Goal: Book appointment/travel/reservation

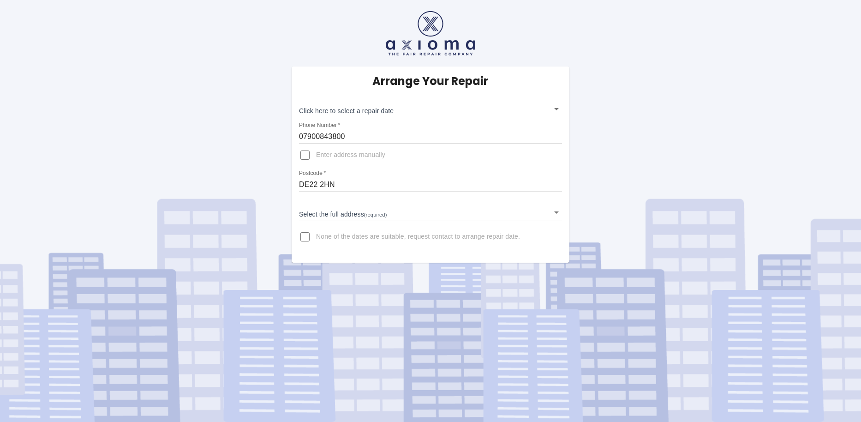
click at [328, 215] on body "Arrange Your Repair Click here to select a repair date ​ Phone Number   * 07900…" at bounding box center [430, 211] width 861 height 422
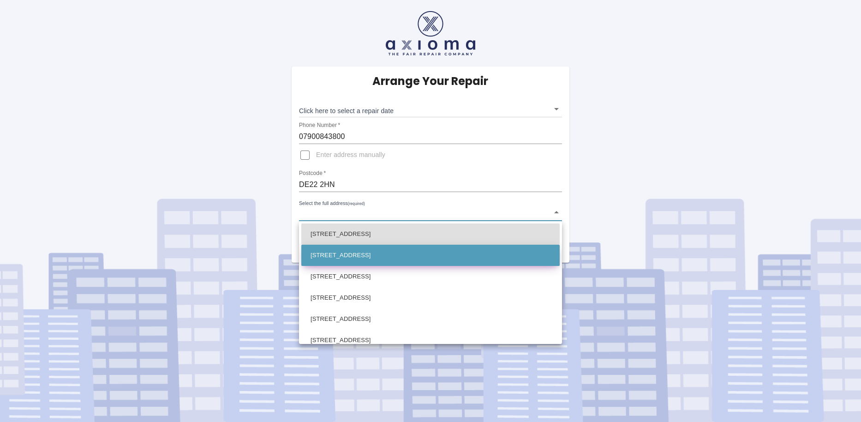
click at [333, 258] on li "[STREET_ADDRESS]" at bounding box center [430, 254] width 258 height 21
type input "[STREET_ADDRESS]"
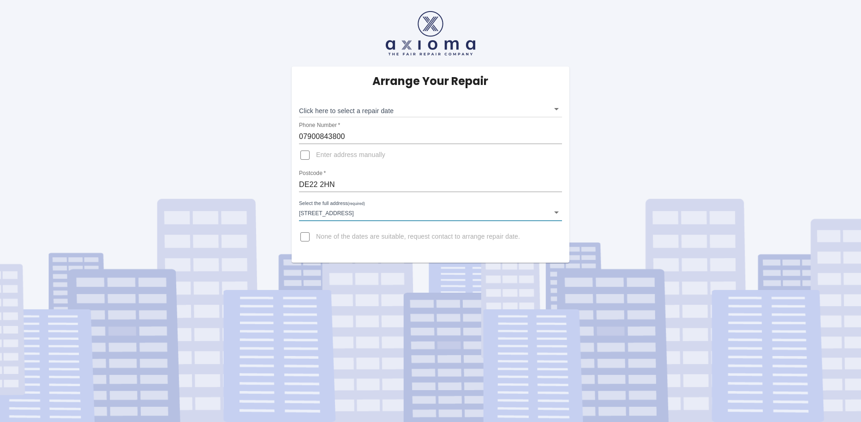
click at [390, 108] on body "Arrange Your Repair Click here to select a repair date ​ Phone Number   * 07900…" at bounding box center [430, 211] width 861 height 422
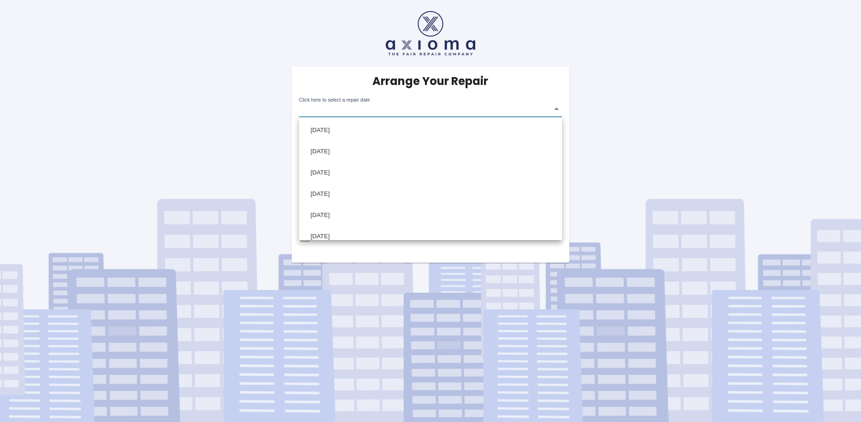
click at [663, 147] on div at bounding box center [430, 211] width 861 height 422
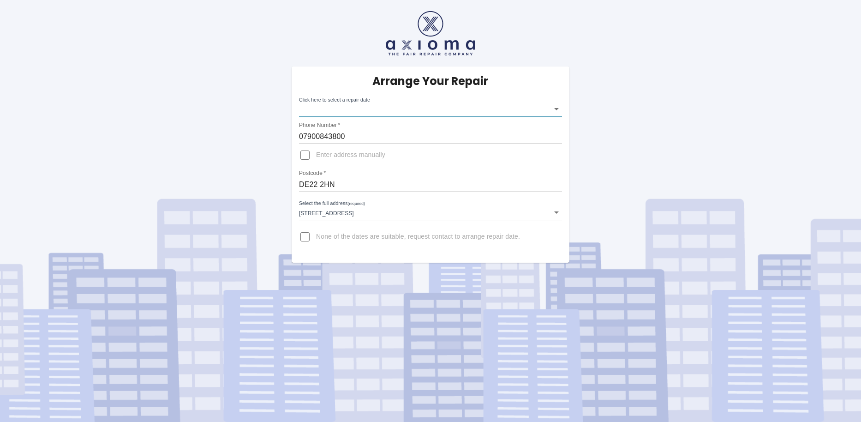
click at [506, 290] on div "Arrange Your Repair Click here to select a repair date ​ Phone Number   * 07900…" at bounding box center [430, 211] width 861 height 422
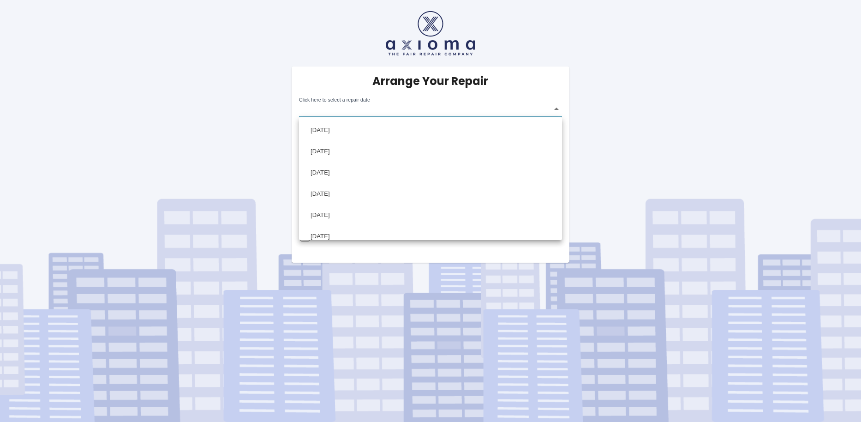
click at [553, 108] on body "Arrange Your Repair Click here to select a repair date ​ Phone Number   * 07900…" at bounding box center [430, 211] width 861 height 422
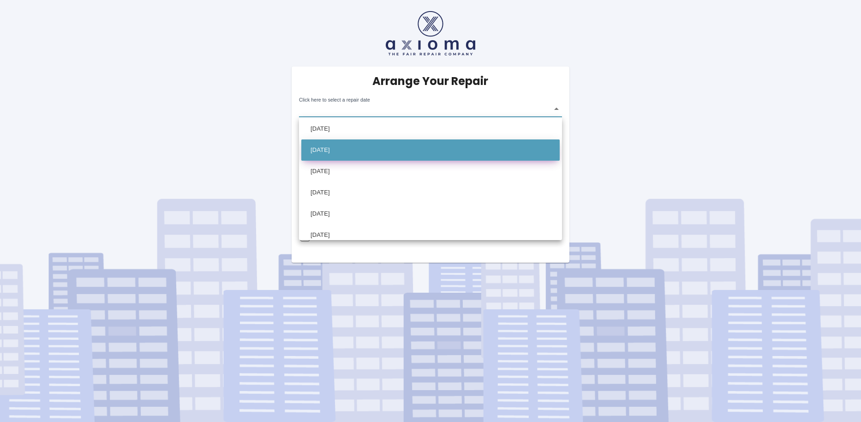
scroll to position [94, 0]
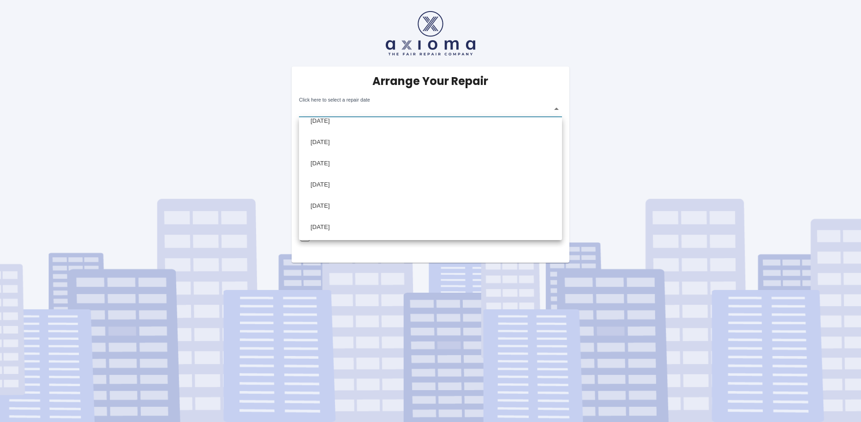
click at [429, 295] on div at bounding box center [430, 211] width 861 height 422
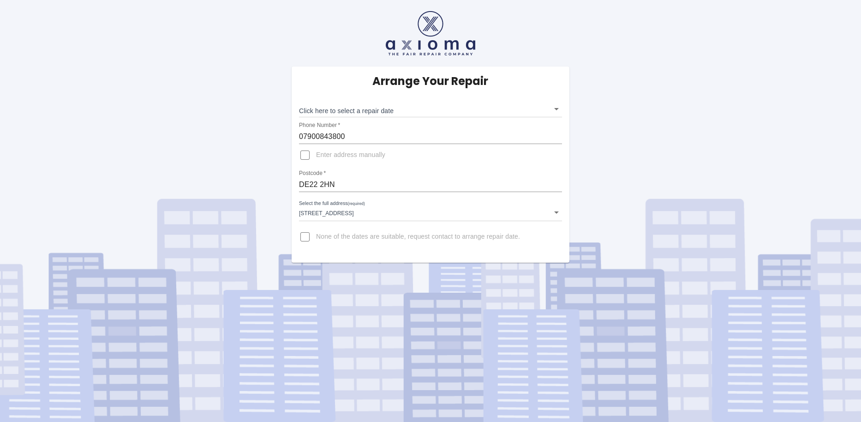
click at [565, 71] on div "Arrange Your Repair Click here to select a repair date ​ Phone Number   * 07900…" at bounding box center [431, 164] width 278 height 196
click at [541, 109] on body "Arrange Your Repair Click here to select a repair date ​ Phone Number   * 07900…" at bounding box center [430, 211] width 861 height 422
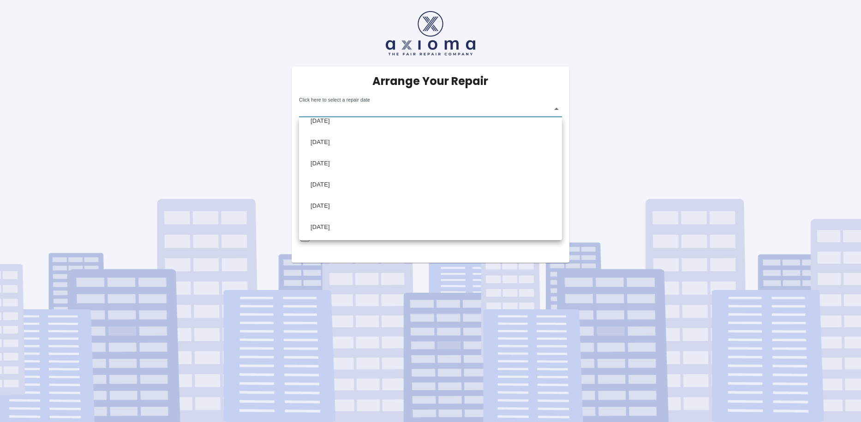
click at [667, 193] on div at bounding box center [430, 211] width 861 height 422
